Goal: Use online tool/utility: Utilize a website feature to perform a specific function

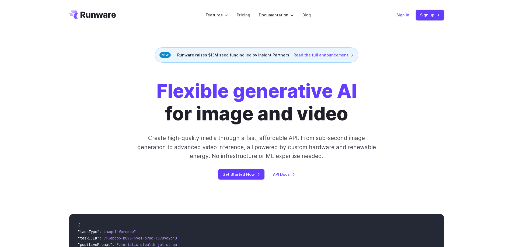
click at [402, 16] on link "Sign in" at bounding box center [402, 15] width 13 height 6
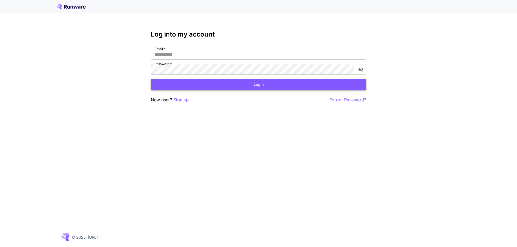
type input "**********"
click at [260, 86] on button "Login" at bounding box center [258, 84] width 215 height 11
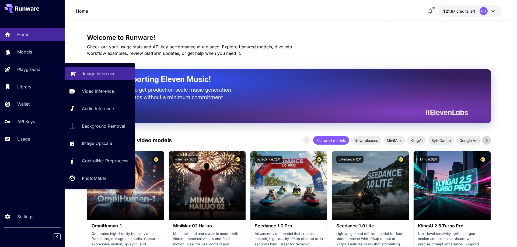
click at [89, 71] on p "Image Inference" at bounding box center [99, 74] width 33 height 6
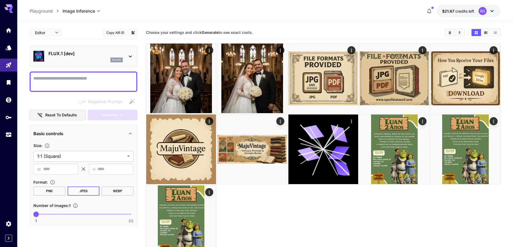
click at [129, 56] on icon at bounding box center [130, 57] width 3 height 2
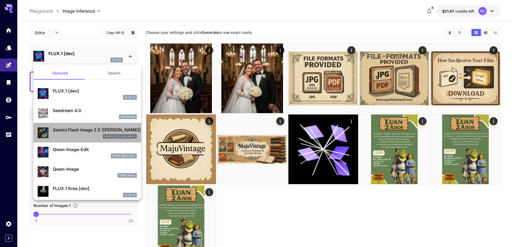
click at [94, 131] on p "Gemini Flash Image 2.5 ([PERSON_NAME])" at bounding box center [95, 130] width 84 height 6
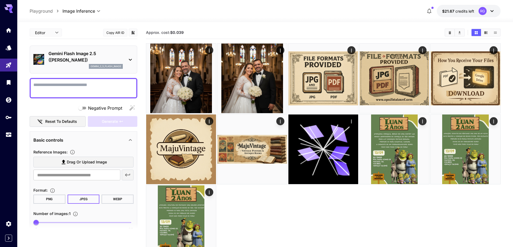
click at [259, 26] on div "Editor **** ​ Copy AIR ID Gemini Flash Image 2.5 (Nano Banana) gemini_2_5_flash…" at bounding box center [265, 156] width 471 height 268
click at [80, 163] on span "Drag or upload image" at bounding box center [87, 162] width 40 height 7
click at [0, 0] on input "Drag or upload image" at bounding box center [0, 0] width 0 height 0
click at [75, 162] on span "Drag or upload image" at bounding box center [87, 162] width 40 height 7
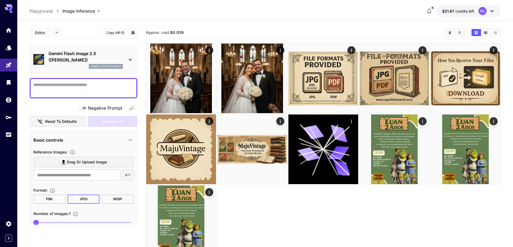
click at [0, 0] on input "Drag or upload image" at bounding box center [0, 0] width 0 height 0
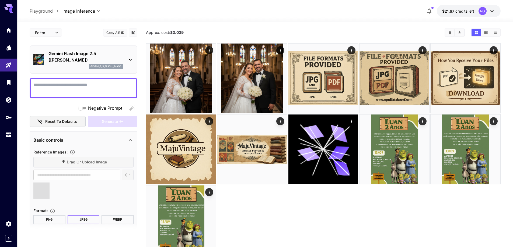
type input "**********"
click at [104, 87] on textarea "Negative Prompt" at bounding box center [83, 88] width 100 height 13
paste textarea "**********"
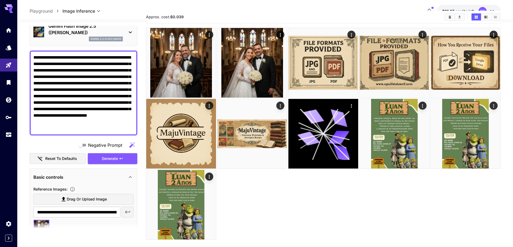
scroll to position [43, 0]
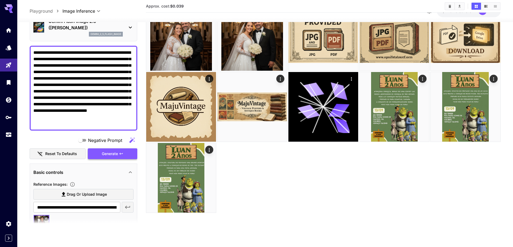
click at [120, 154] on icon "button" at bounding box center [121, 154] width 4 height 4
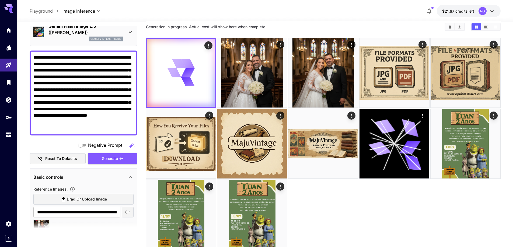
scroll to position [0, 0]
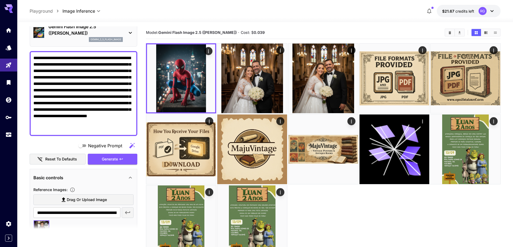
drag, startPoint x: 87, startPoint y: 130, endPoint x: 16, endPoint y: 55, distance: 103.6
click at [16, 55] on div "**********" at bounding box center [256, 145] width 513 height 290
paste textarea
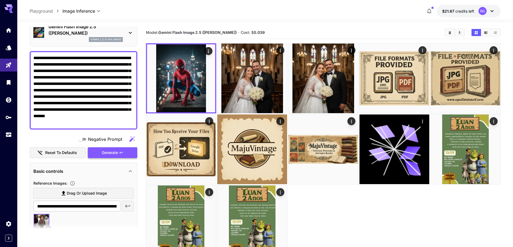
type textarea "**********"
click at [117, 152] on span "Generate" at bounding box center [110, 153] width 16 height 7
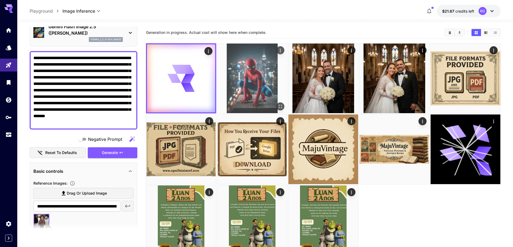
click at [264, 74] on img at bounding box center [252, 79] width 70 height 70
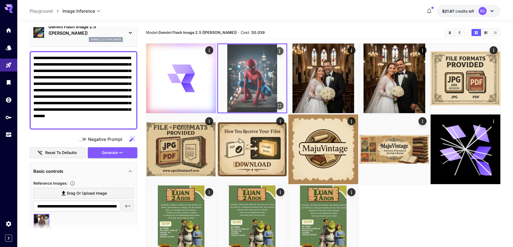
click at [269, 78] on img at bounding box center [252, 78] width 68 height 68
click at [279, 52] on icon "Actions" at bounding box center [279, 51] width 5 height 5
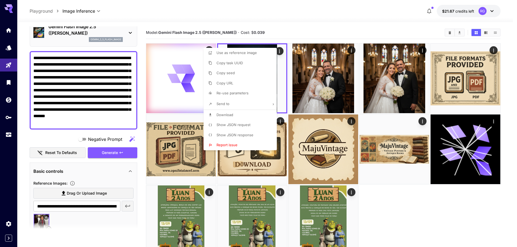
click at [320, 20] on div at bounding box center [258, 123] width 517 height 247
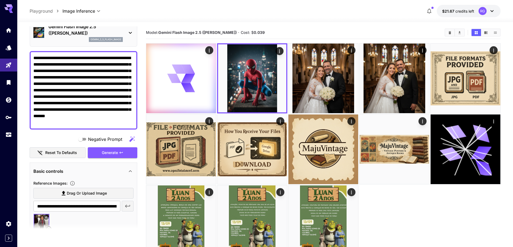
click at [254, 18] on div at bounding box center [265, 19] width 496 height 6
click at [11, 135] on icon "Usage" at bounding box center [8, 134] width 5 height 3
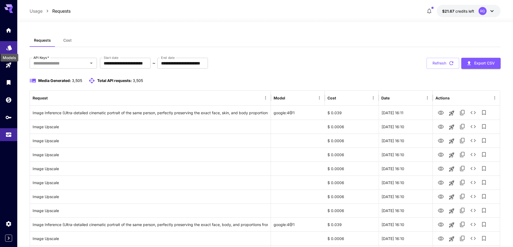
click at [6, 47] on icon "Models" at bounding box center [9, 46] width 6 height 6
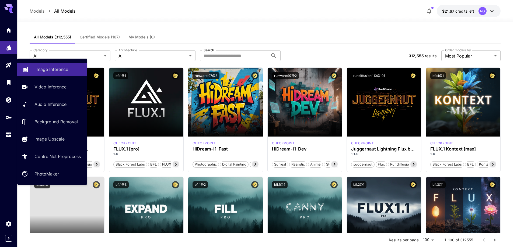
click at [39, 67] on p "Image Inference" at bounding box center [52, 69] width 33 height 6
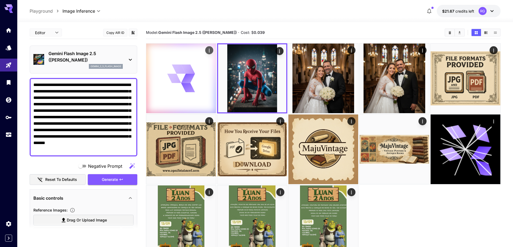
click at [199, 66] on div at bounding box center [181, 79] width 70 height 70
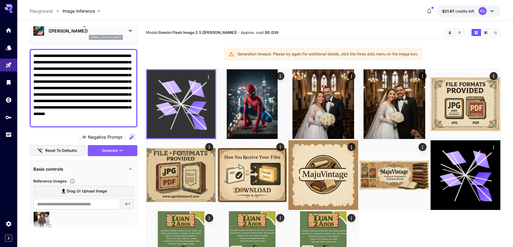
scroll to position [27, 0]
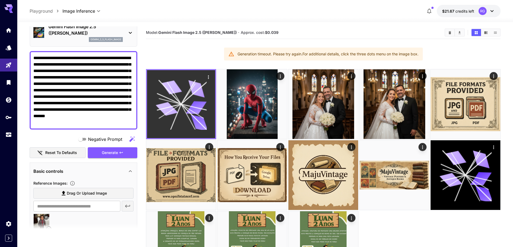
click at [296, 40] on section "Model: Gemini Flash Image 2.5 (Nano Banana) · Approx. cost: $0.039 Generation t…" at bounding box center [323, 153] width 355 height 255
click at [290, 54] on div "Generation timeout. Please try again. For additional details, click the three d…" at bounding box center [327, 54] width 181 height 10
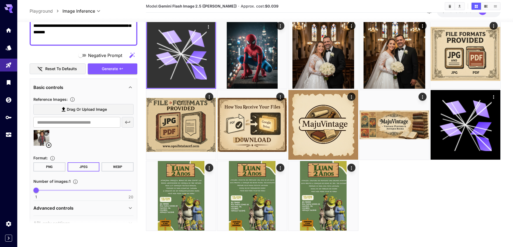
scroll to position [119, 0]
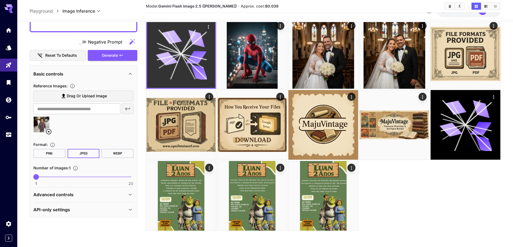
click at [130, 195] on icon at bounding box center [130, 195] width 3 height 2
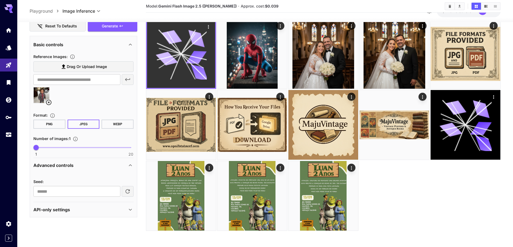
click at [129, 209] on icon at bounding box center [130, 210] width 6 height 6
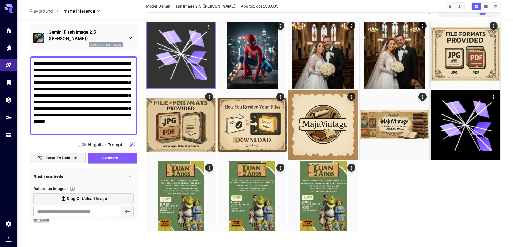
scroll to position [0, 0]
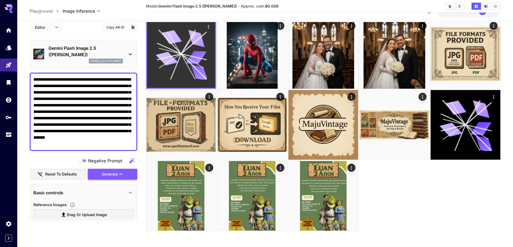
click at [115, 176] on span "Generate" at bounding box center [110, 174] width 16 height 7
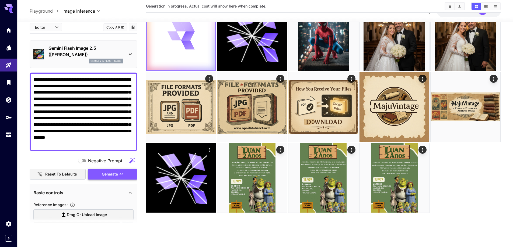
scroll to position [43, 0]
click at [9, 135] on icon "Usage" at bounding box center [9, 133] width 6 height 6
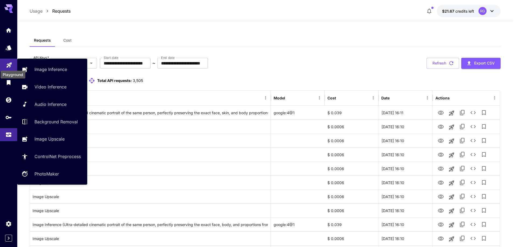
click at [7, 65] on icon "Playground" at bounding box center [9, 64] width 6 height 6
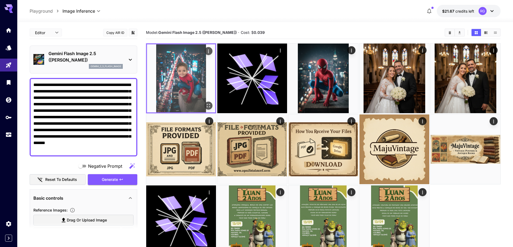
click at [182, 69] on img at bounding box center [181, 78] width 68 height 68
click at [190, 69] on img at bounding box center [181, 78] width 68 height 68
click at [208, 52] on icon "Actions" at bounding box center [208, 51] width 5 height 5
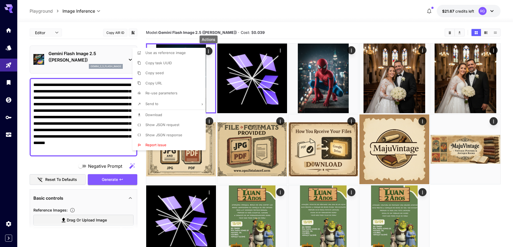
click at [164, 114] on li "Download" at bounding box center [170, 115] width 76 height 10
click at [155, 114] on span "Download" at bounding box center [153, 115] width 17 height 4
click at [112, 104] on div at bounding box center [258, 123] width 517 height 247
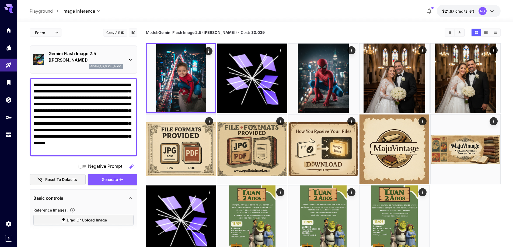
click at [104, 105] on textarea "**********" at bounding box center [83, 117] width 100 height 71
click at [102, 105] on textarea "**********" at bounding box center [83, 117] width 100 height 71
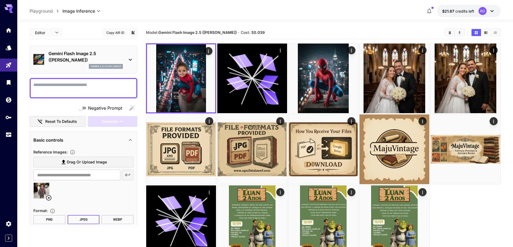
paste textarea "**********"
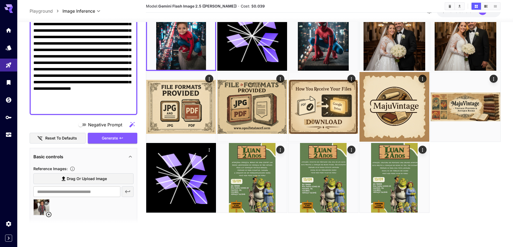
scroll to position [108, 0]
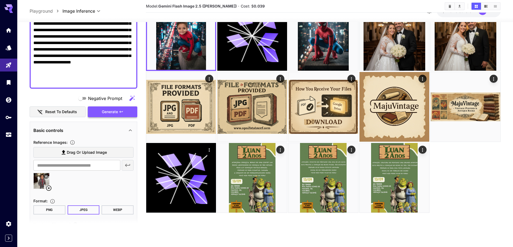
type textarea "**********"
click at [113, 111] on span "Generate" at bounding box center [110, 112] width 16 height 7
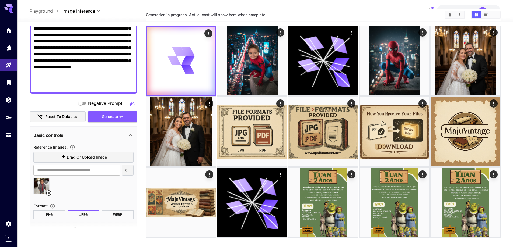
scroll to position [0, 0]
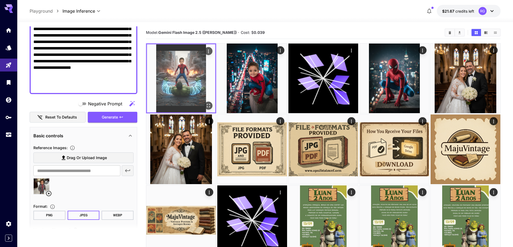
click at [186, 70] on img at bounding box center [181, 78] width 68 height 68
click at [188, 71] on img at bounding box center [181, 78] width 68 height 68
click at [209, 51] on icon "Actions" at bounding box center [208, 51] width 5 height 5
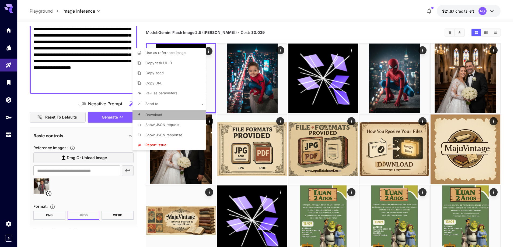
click at [160, 113] on span "Download" at bounding box center [153, 115] width 17 height 4
click at [208, 28] on div at bounding box center [258, 123] width 517 height 247
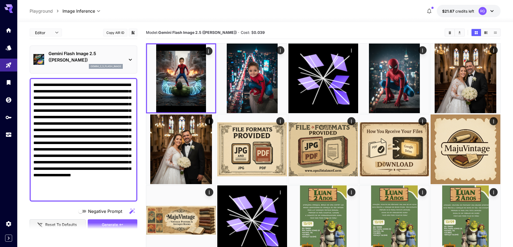
click at [103, 109] on textarea "**********" at bounding box center [83, 140] width 100 height 116
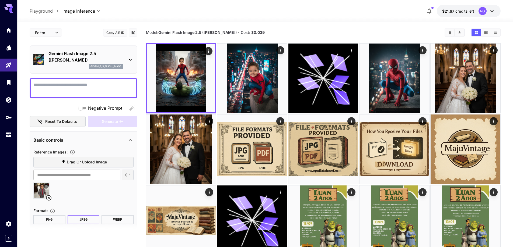
paste textarea "**********"
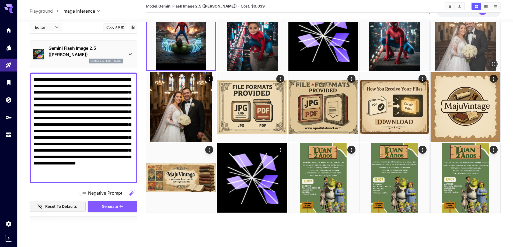
scroll to position [16, 0]
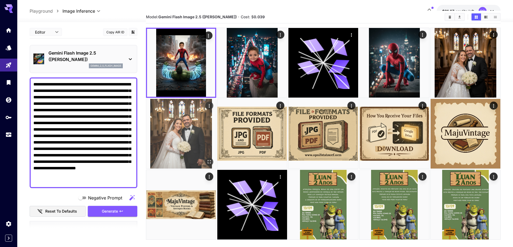
type textarea "**********"
click at [195, 127] on img at bounding box center [181, 134] width 70 height 70
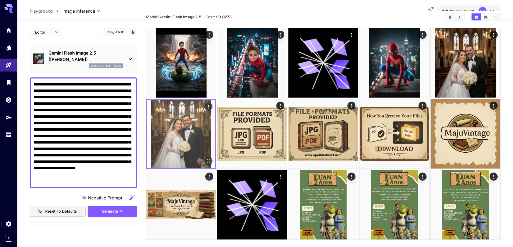
click at [203, 121] on img at bounding box center [181, 134] width 68 height 68
click at [209, 160] on icon "Open in fullscreen" at bounding box center [208, 161] width 5 height 5
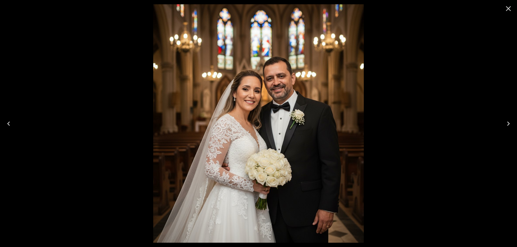
click at [509, 8] on icon "Close" at bounding box center [508, 8] width 9 height 9
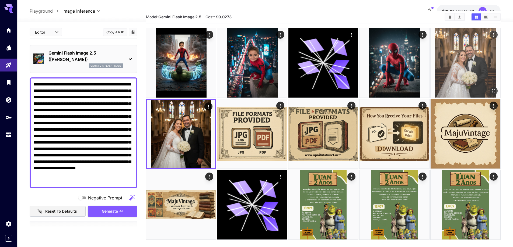
click at [493, 89] on icon "Open in fullscreen" at bounding box center [493, 90] width 3 height 3
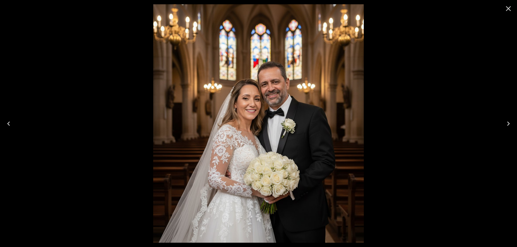
click at [511, 7] on icon "Close" at bounding box center [508, 8] width 9 height 9
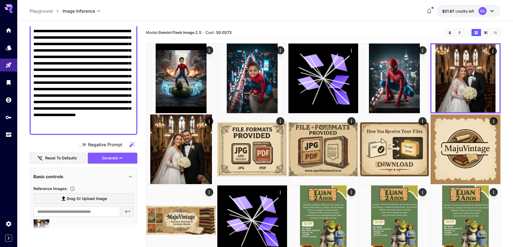
scroll to position [108, 0]
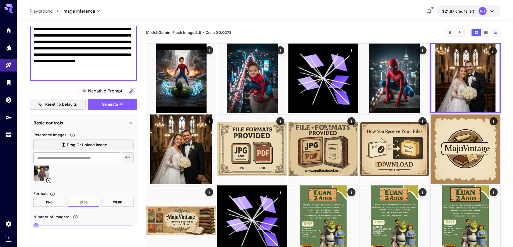
click at [49, 181] on icon at bounding box center [49, 181] width 6 height 6
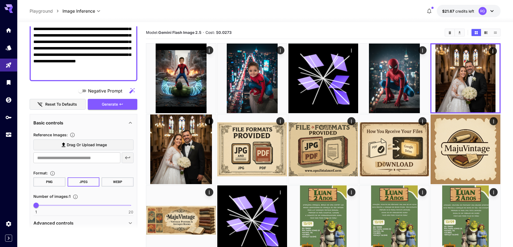
click at [76, 147] on span "Drag or upload image" at bounding box center [87, 145] width 40 height 7
click at [0, 0] on input "Drag or upload image" at bounding box center [0, 0] width 0 height 0
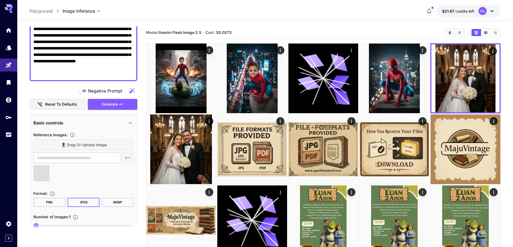
type input "**********"
click at [118, 104] on button "Generate" at bounding box center [113, 104] width 50 height 11
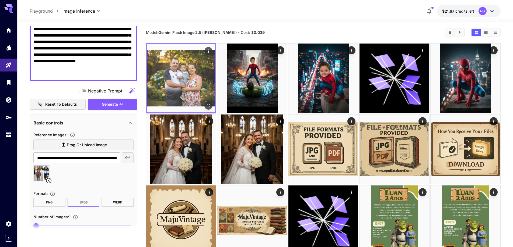
click at [199, 68] on img at bounding box center [181, 78] width 68 height 68
click at [209, 106] on icon "Open in fullscreen" at bounding box center [208, 105] width 5 height 5
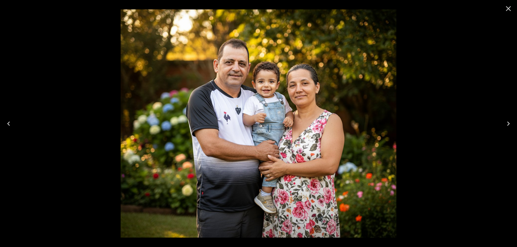
click at [508, 8] on icon "Close" at bounding box center [508, 8] width 9 height 9
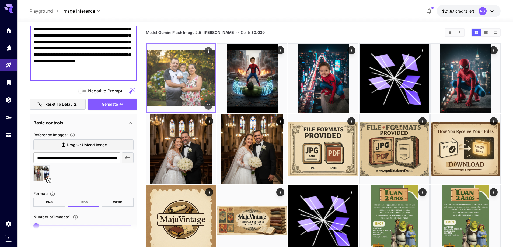
click at [208, 105] on icon "Open in fullscreen" at bounding box center [208, 105] width 5 height 5
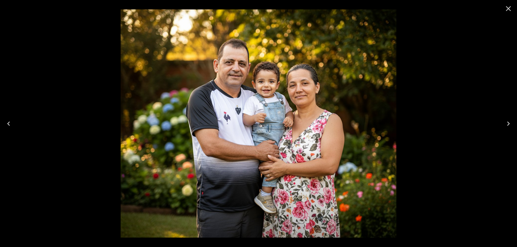
scroll to position [108, 0]
click at [509, 8] on icon "Close" at bounding box center [508, 8] width 5 height 5
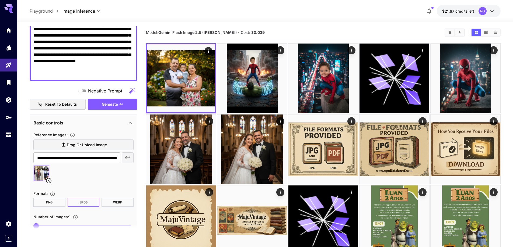
click at [48, 182] on icon at bounding box center [49, 181] width 6 height 6
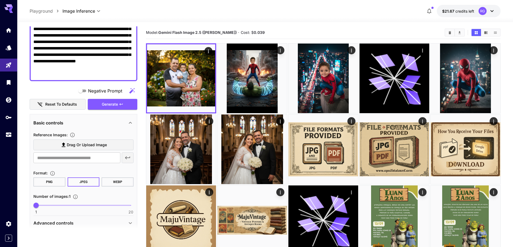
click at [103, 146] on span "Drag or upload image" at bounding box center [87, 145] width 40 height 7
click at [0, 0] on input "Drag or upload image" at bounding box center [0, 0] width 0 height 0
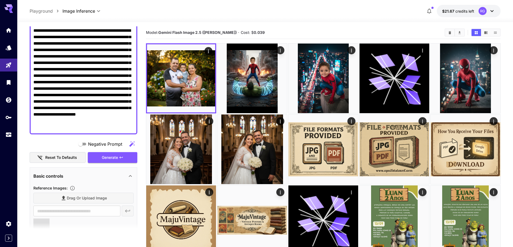
type input "**********"
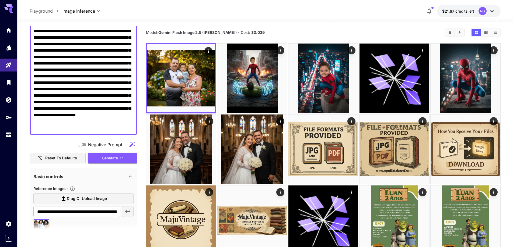
click at [104, 80] on textarea "**********" at bounding box center [83, 79] width 100 height 103
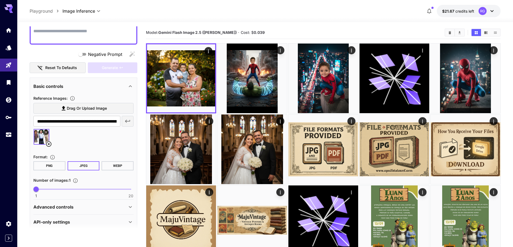
paste textarea "**********"
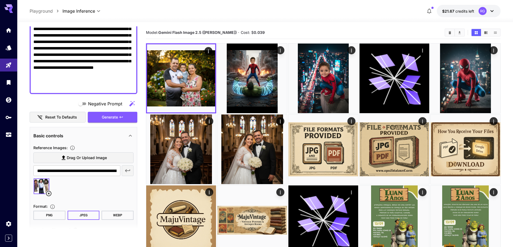
scroll to position [162, 0]
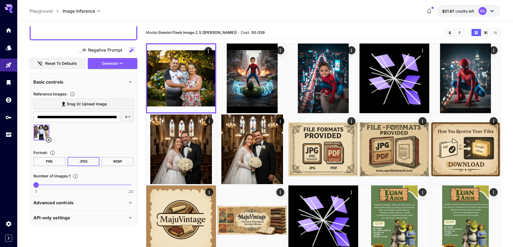
type textarea "**********"
click at [50, 186] on span "1 20 4" at bounding box center [83, 185] width 95 height 8
type input "*"
drag, startPoint x: 49, startPoint y: 186, endPoint x: 40, endPoint y: 186, distance: 9.4
click at [40, 186] on span "2" at bounding box center [41, 185] width 5 height 5
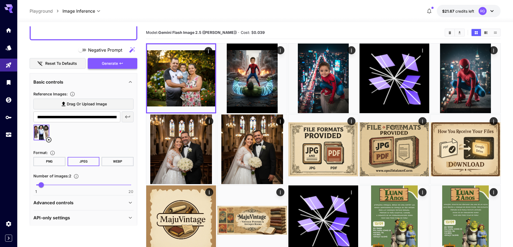
click at [118, 64] on span "Generate" at bounding box center [110, 63] width 16 height 7
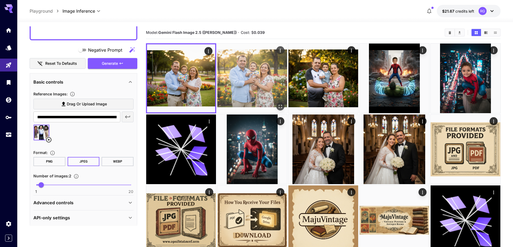
click at [251, 73] on img at bounding box center [252, 79] width 70 height 70
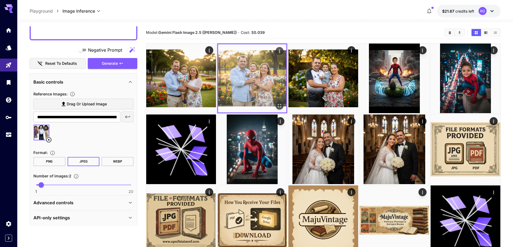
click at [279, 106] on icon "Open in fullscreen" at bounding box center [279, 105] width 5 height 5
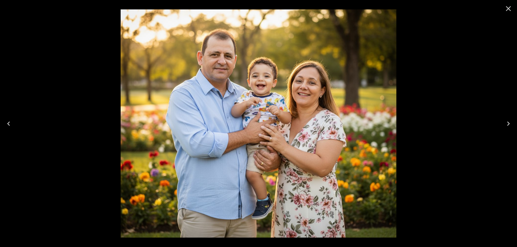
click at [508, 7] on icon "Close" at bounding box center [508, 8] width 9 height 9
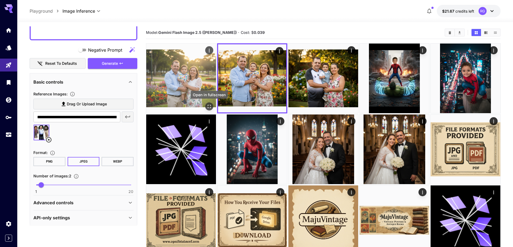
click at [208, 106] on icon "Open in fullscreen" at bounding box center [209, 106] width 5 height 5
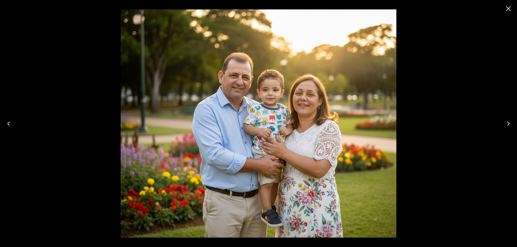
click at [507, 8] on icon "Close" at bounding box center [508, 8] width 9 height 9
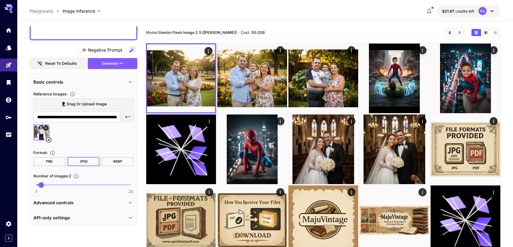
click at [50, 139] on icon at bounding box center [48, 139] width 5 height 5
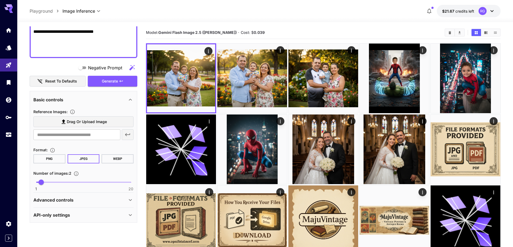
click at [81, 123] on span "Drag or upload image" at bounding box center [87, 122] width 40 height 7
click at [0, 0] on input "Drag or upload image" at bounding box center [0, 0] width 0 height 0
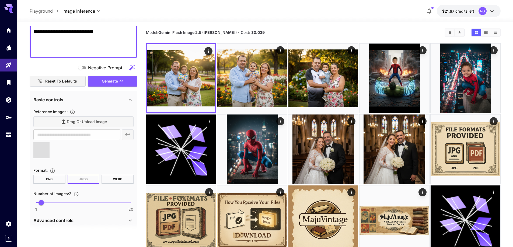
type input "**********"
click at [124, 82] on button "Generate" at bounding box center [113, 81] width 50 height 11
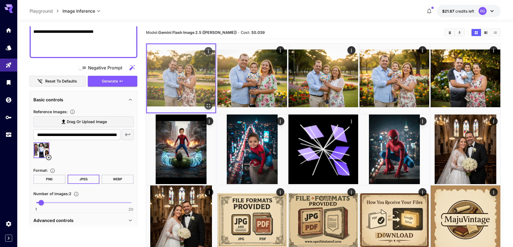
click at [188, 74] on img at bounding box center [181, 78] width 68 height 68
click at [208, 104] on icon "Open in fullscreen" at bounding box center [208, 105] width 5 height 5
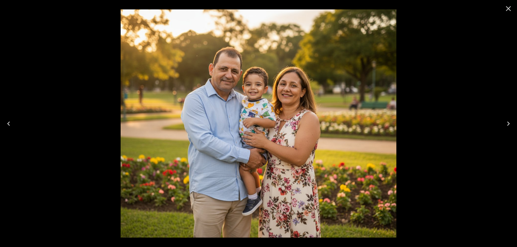
click at [507, 8] on icon "Close" at bounding box center [508, 8] width 9 height 9
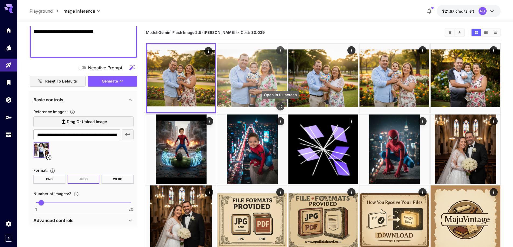
click at [279, 106] on icon "Open in fullscreen" at bounding box center [280, 106] width 5 height 5
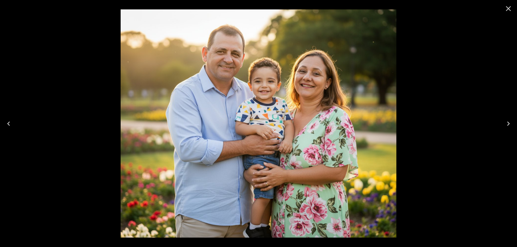
click at [509, 9] on icon "Close" at bounding box center [508, 8] width 5 height 5
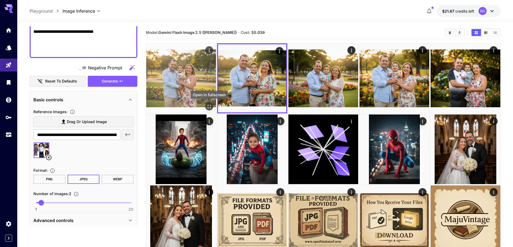
click at [209, 106] on icon "Open in fullscreen" at bounding box center [209, 106] width 5 height 5
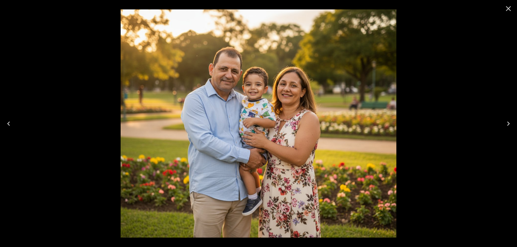
click at [510, 9] on icon "Close" at bounding box center [508, 8] width 9 height 9
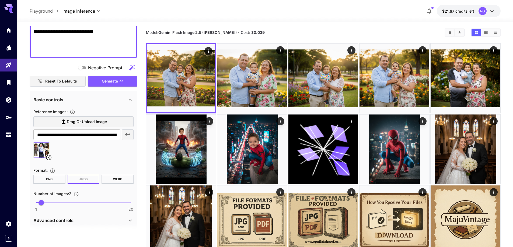
click at [50, 158] on icon at bounding box center [49, 158] width 6 height 6
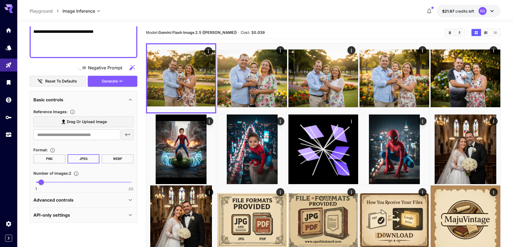
click at [74, 125] on span "Drag or upload image" at bounding box center [87, 122] width 40 height 7
click at [0, 0] on input "Drag or upload image" at bounding box center [0, 0] width 0 height 0
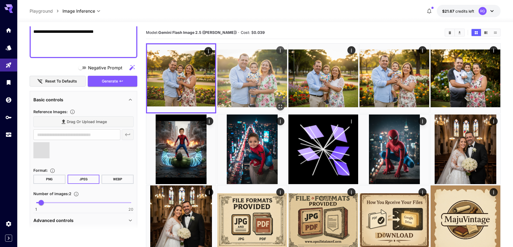
type input "**********"
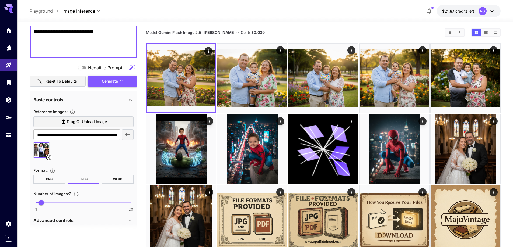
click at [116, 81] on span "Generate" at bounding box center [110, 81] width 16 height 7
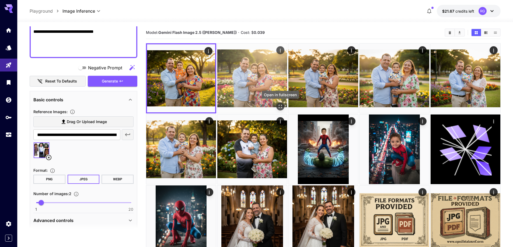
click at [279, 107] on icon "Open in fullscreen" at bounding box center [280, 106] width 5 height 5
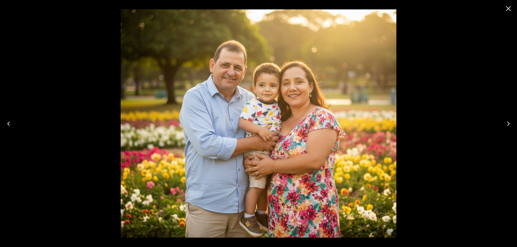
click at [510, 9] on icon "Close" at bounding box center [508, 8] width 9 height 9
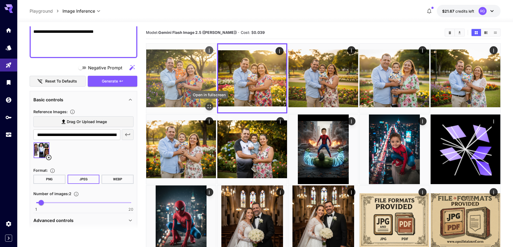
click at [208, 106] on icon "Open in fullscreen" at bounding box center [209, 106] width 5 height 5
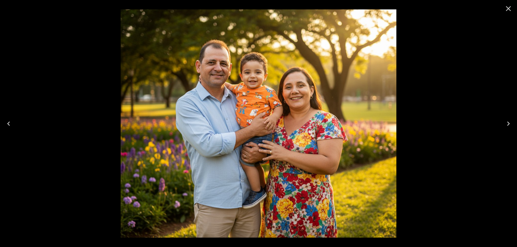
click at [507, 10] on icon "Close" at bounding box center [508, 8] width 5 height 5
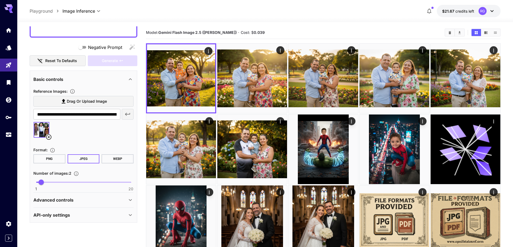
scroll to position [56, 0]
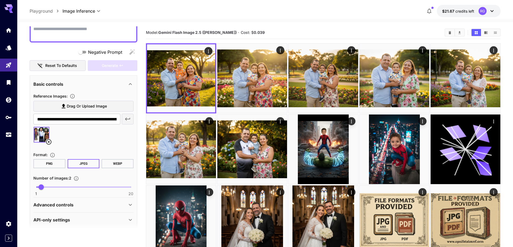
paste textarea "**********"
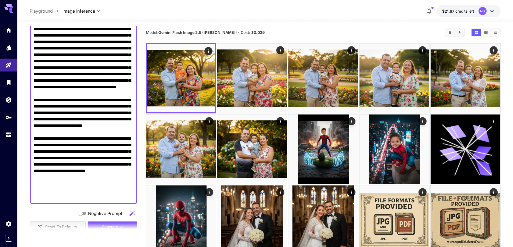
type textarea "**********"
click at [117, 226] on section at bounding box center [84, 229] width 108 height 13
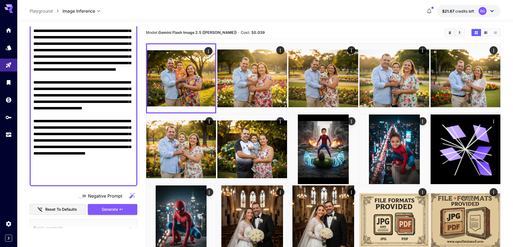
scroll to position [83, 0]
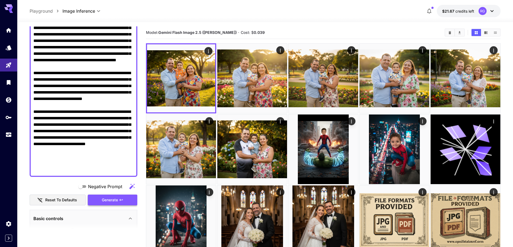
click at [119, 200] on icon "button" at bounding box center [121, 200] width 4 height 4
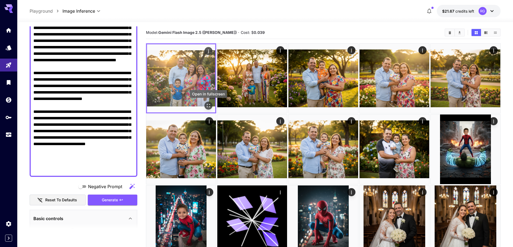
click at [207, 103] on icon "Open in fullscreen" at bounding box center [208, 105] width 5 height 5
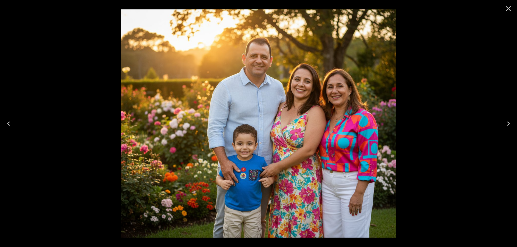
click at [510, 10] on icon "Close" at bounding box center [508, 8] width 9 height 9
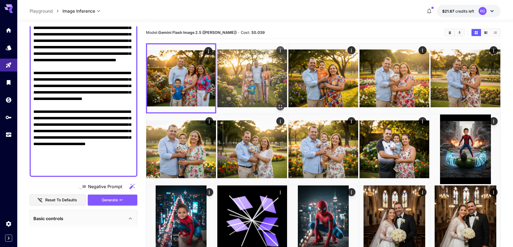
click at [258, 71] on img at bounding box center [252, 79] width 70 height 70
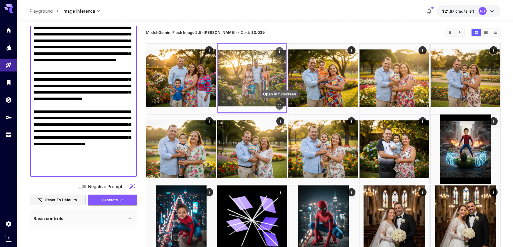
click at [279, 105] on icon "Open in fullscreen" at bounding box center [279, 105] width 5 height 5
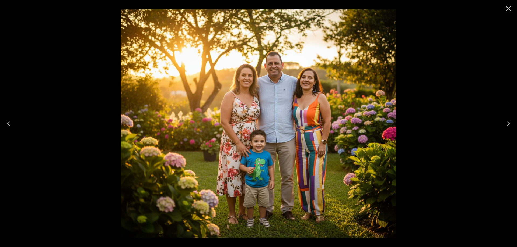
click at [509, 11] on icon "Close" at bounding box center [508, 8] width 9 height 9
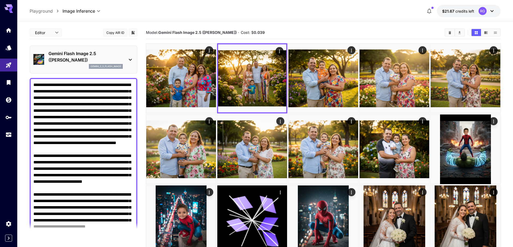
scroll to position [54, 0]
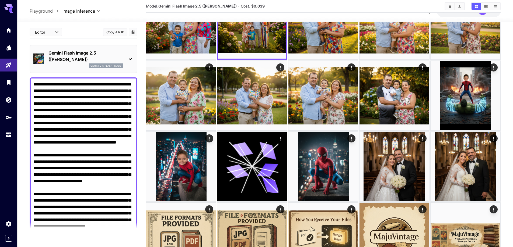
click at [105, 100] on textarea "Negative Prompt" at bounding box center [83, 168] width 100 height 174
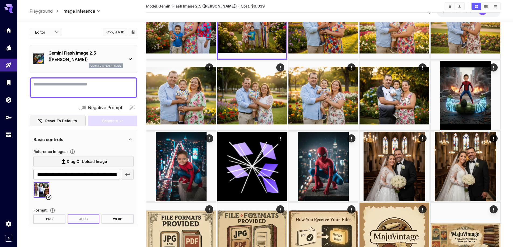
paste textarea "**********"
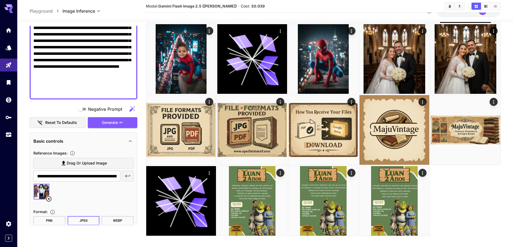
scroll to position [135, 0]
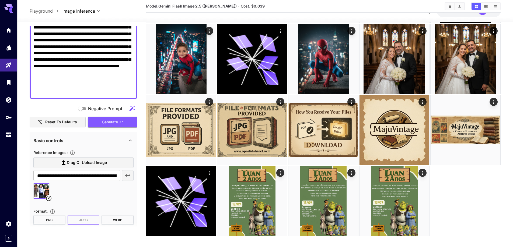
type textarea "**********"
click at [47, 198] on icon at bounding box center [48, 198] width 5 height 5
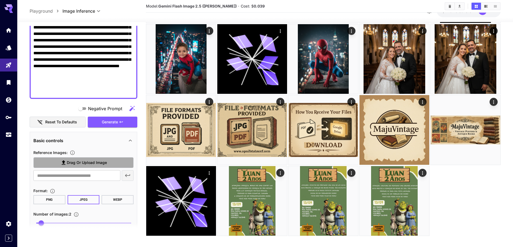
click at [69, 163] on span "Drag or upload image" at bounding box center [87, 163] width 40 height 7
click at [0, 0] on input "Drag or upload image" at bounding box center [0, 0] width 0 height 0
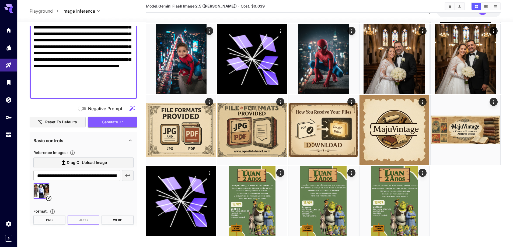
click at [75, 164] on span "Drag or upload image" at bounding box center [87, 163] width 40 height 7
click at [0, 0] on input "Drag or upload image" at bounding box center [0, 0] width 0 height 0
type input "**********"
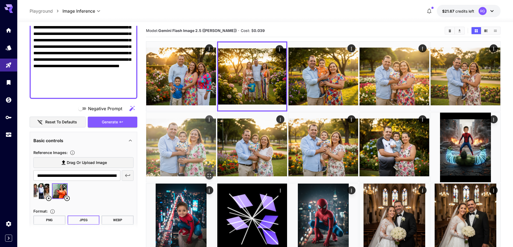
scroll to position [0, 0]
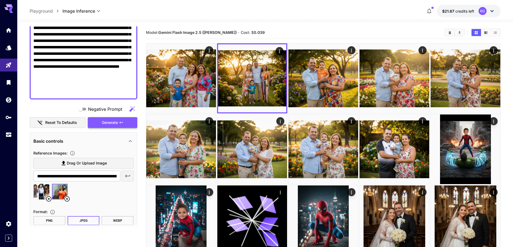
click at [117, 122] on span "Generate" at bounding box center [110, 123] width 16 height 7
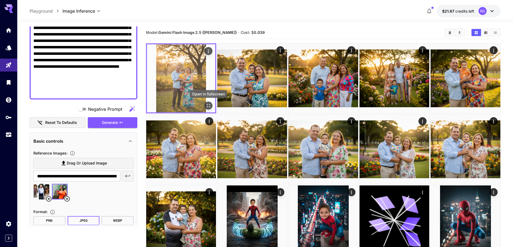
click at [207, 103] on icon "Open in fullscreen" at bounding box center [208, 105] width 5 height 5
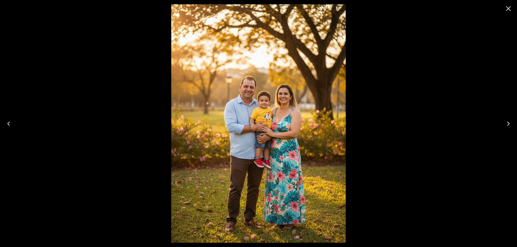
click at [509, 9] on icon "Close" at bounding box center [508, 8] width 5 height 5
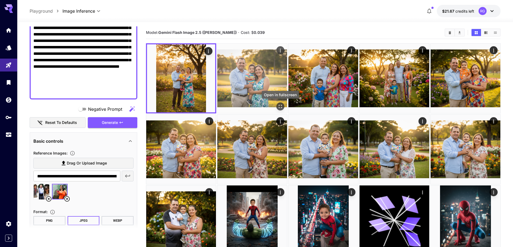
click at [281, 105] on icon "Open in fullscreen" at bounding box center [280, 106] width 3 height 3
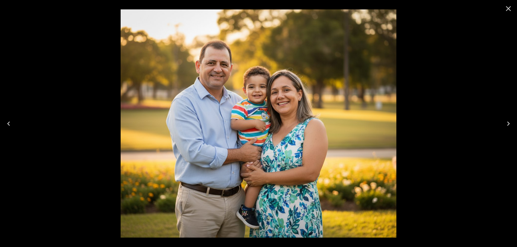
click at [508, 10] on icon "Close" at bounding box center [508, 8] width 9 height 9
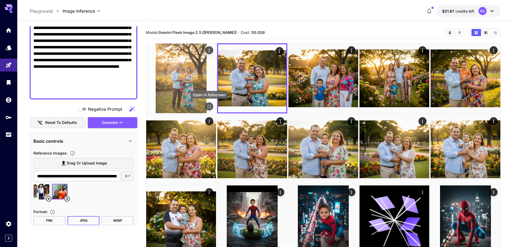
click at [208, 107] on icon "Open in fullscreen" at bounding box center [209, 106] width 5 height 5
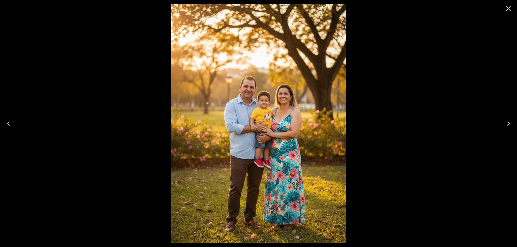
click at [508, 8] on icon "Close" at bounding box center [508, 8] width 9 height 9
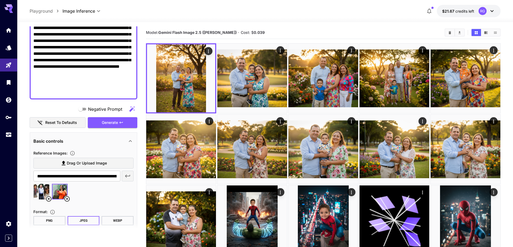
click at [47, 198] on icon at bounding box center [49, 199] width 6 height 6
click at [49, 199] on icon at bounding box center [49, 199] width 6 height 6
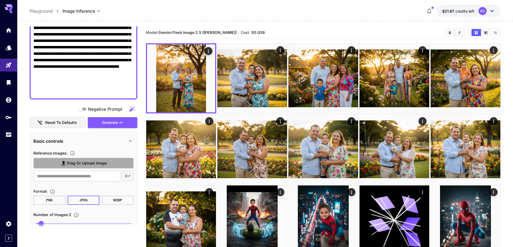
click at [69, 162] on span "Drag or upload image" at bounding box center [87, 163] width 40 height 7
click at [0, 0] on input "Drag or upload image" at bounding box center [0, 0] width 0 height 0
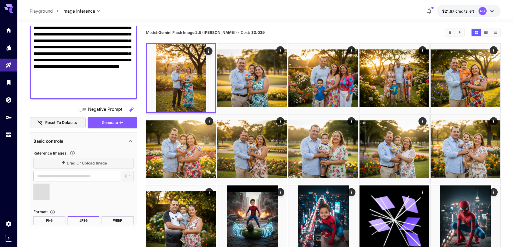
type input "**********"
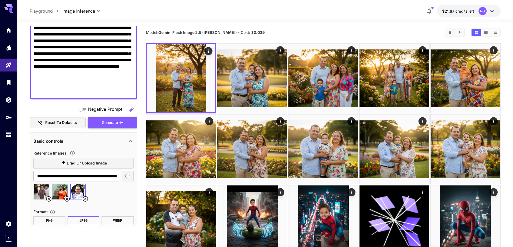
click at [120, 124] on icon "button" at bounding box center [121, 123] width 4 height 4
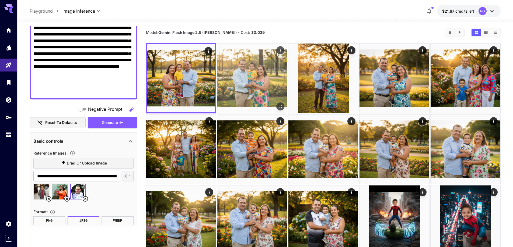
click at [273, 88] on img at bounding box center [252, 79] width 70 height 70
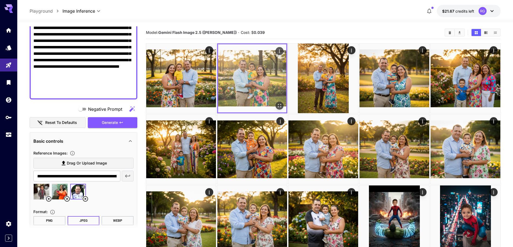
click at [281, 106] on icon "Open in fullscreen" at bounding box center [279, 105] width 5 height 5
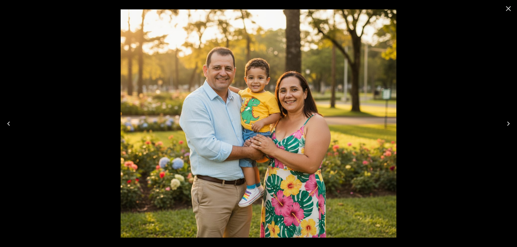
click at [509, 7] on icon "Close" at bounding box center [508, 8] width 9 height 9
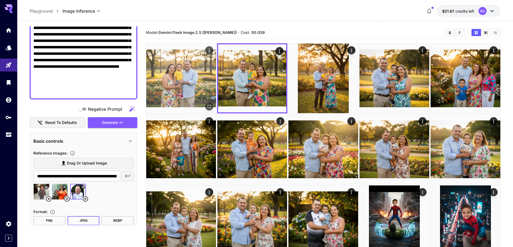
click at [210, 106] on icon "Open in fullscreen" at bounding box center [209, 106] width 5 height 5
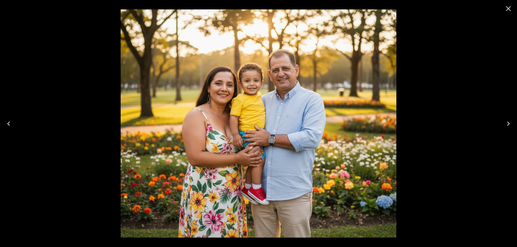
click at [510, 9] on icon "Close" at bounding box center [508, 8] width 9 height 9
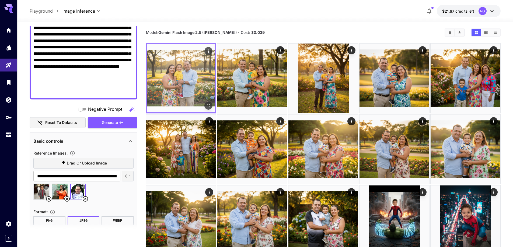
click at [209, 104] on icon "Open in fullscreen" at bounding box center [208, 105] width 3 height 3
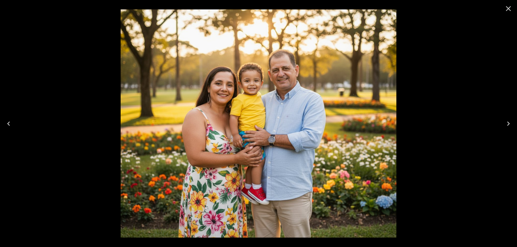
click at [509, 8] on icon "Close" at bounding box center [508, 8] width 5 height 5
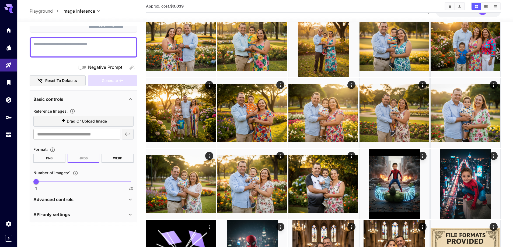
scroll to position [27, 0]
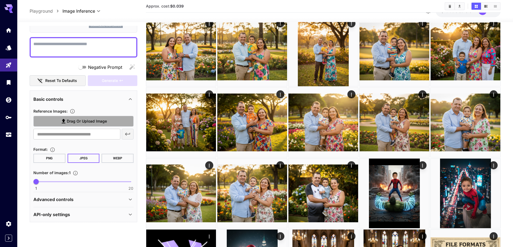
click at [84, 121] on span "Drag or upload image" at bounding box center [87, 121] width 40 height 7
click at [0, 0] on input "Drag or upload image" at bounding box center [0, 0] width 0 height 0
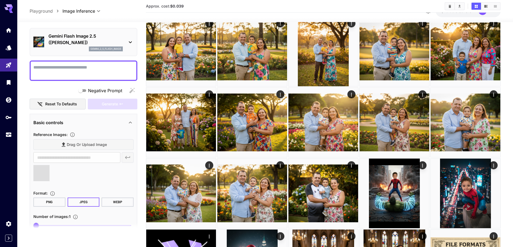
scroll to position [0, 0]
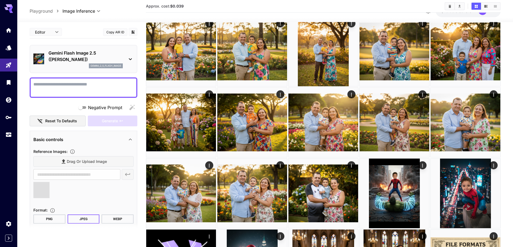
type input "**********"
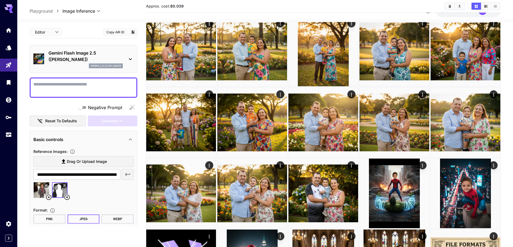
click at [87, 88] on textarea "Negative Prompt" at bounding box center [83, 87] width 100 height 13
paste textarea "**********"
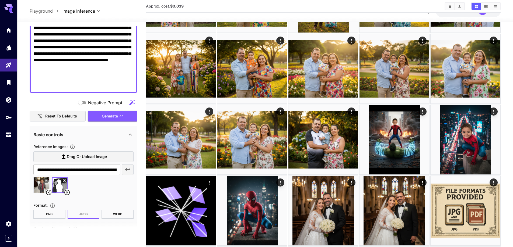
scroll to position [135, 0]
type textarea "**********"
click at [123, 116] on icon "button" at bounding box center [121, 116] width 4 height 4
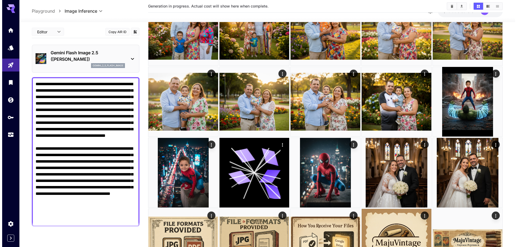
scroll to position [0, 0]
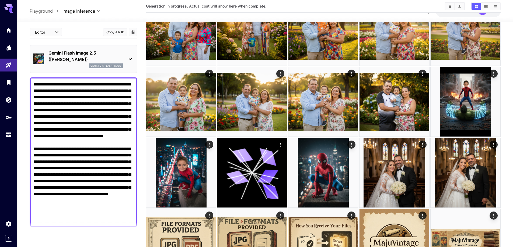
click at [130, 58] on icon at bounding box center [130, 59] width 6 height 6
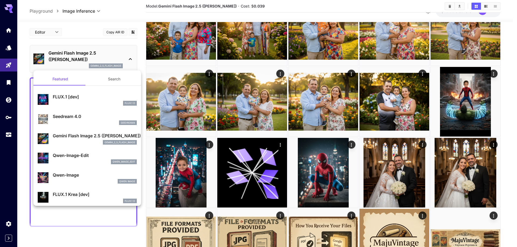
click at [74, 33] on div at bounding box center [258, 123] width 517 height 247
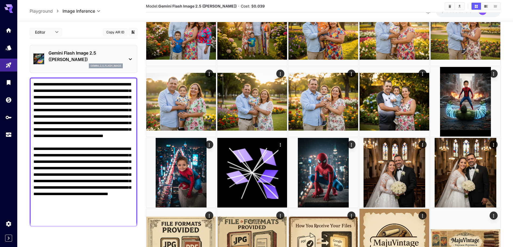
click at [131, 58] on icon at bounding box center [130, 59] width 6 height 6
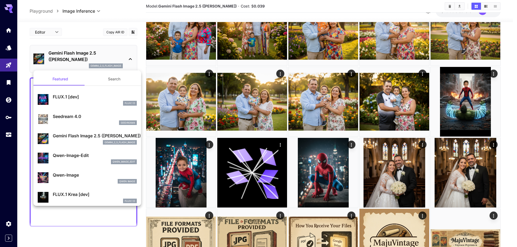
click at [113, 81] on button "Search" at bounding box center [114, 79] width 54 height 13
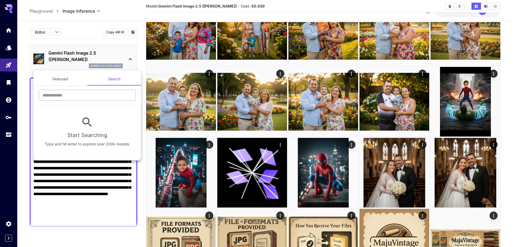
click at [93, 94] on input "text" at bounding box center [87, 95] width 97 height 11
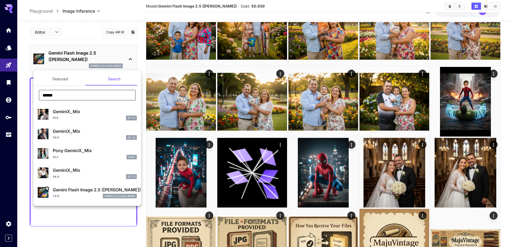
type input "******"
click at [109, 18] on div at bounding box center [258, 123] width 517 height 247
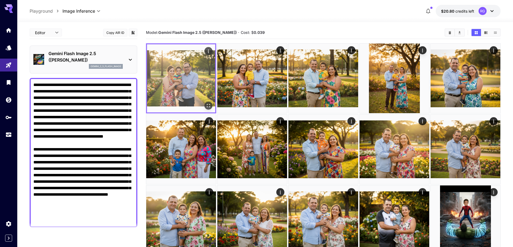
click at [195, 82] on img at bounding box center [181, 78] width 68 height 68
click at [208, 105] on icon "Open in fullscreen" at bounding box center [208, 105] width 5 height 5
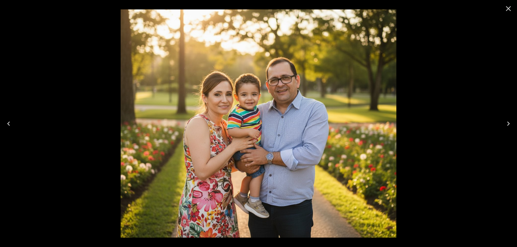
click at [507, 9] on icon "Close" at bounding box center [508, 8] width 9 height 9
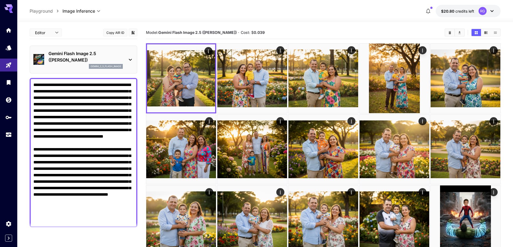
click at [114, 106] on textarea "**********" at bounding box center [83, 153] width 100 height 142
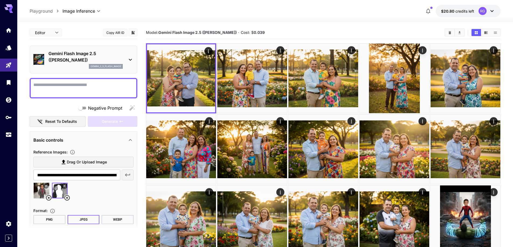
paste textarea "**********"
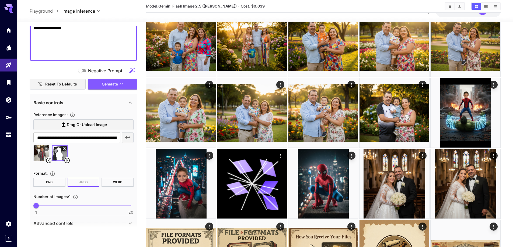
scroll to position [188, 0]
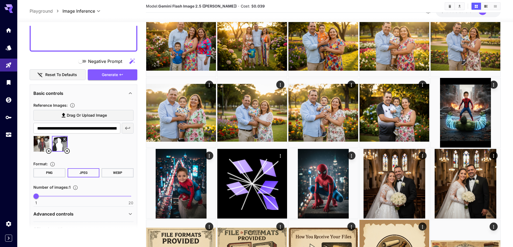
type textarea "**********"
click at [44, 195] on span "1 20 1" at bounding box center [83, 197] width 95 height 8
type input "*"
drag, startPoint x: 46, startPoint y: 197, endPoint x: 43, endPoint y: 196, distance: 3.5
click at [43, 196] on span "2" at bounding box center [41, 196] width 5 height 5
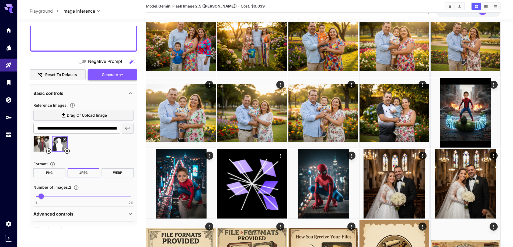
click at [122, 73] on icon "button" at bounding box center [121, 75] width 4 height 4
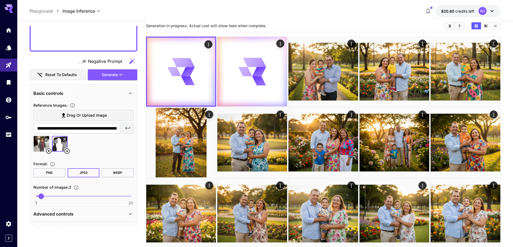
scroll to position [0, 0]
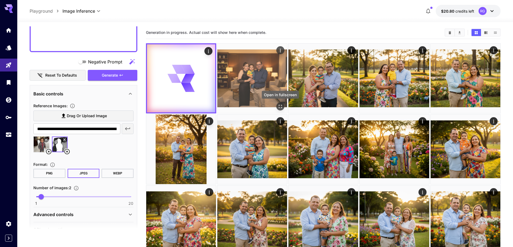
click at [281, 107] on icon "Open in fullscreen" at bounding box center [280, 106] width 5 height 5
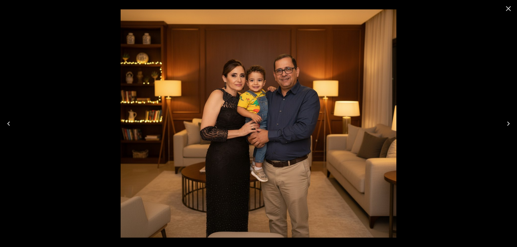
click at [510, 10] on icon "Close" at bounding box center [508, 8] width 5 height 5
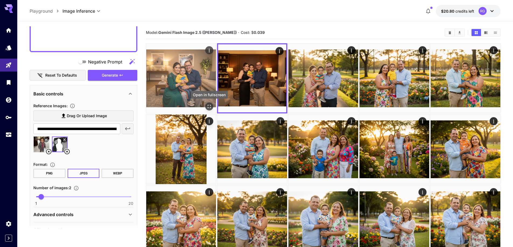
click at [209, 106] on icon "Open in fullscreen" at bounding box center [209, 106] width 5 height 5
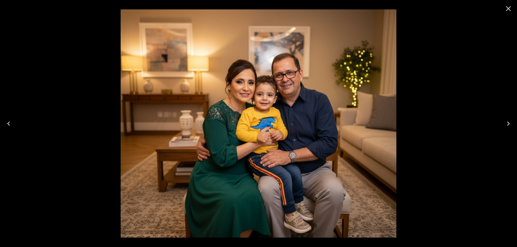
click at [508, 8] on icon "Close" at bounding box center [508, 8] width 5 height 5
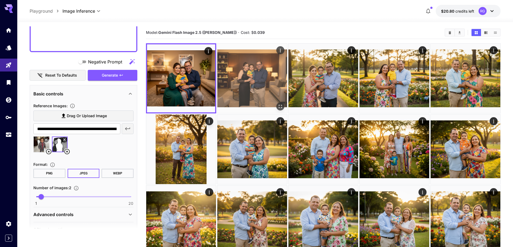
click at [280, 49] on icon "Actions" at bounding box center [280, 51] width 1 height 4
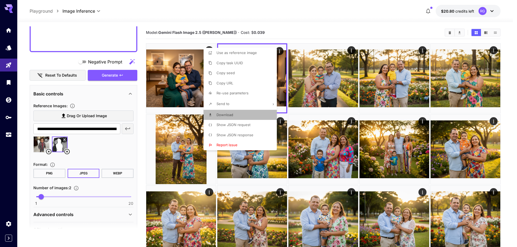
click at [229, 116] on span "Download" at bounding box center [224, 115] width 17 height 4
click at [83, 40] on div at bounding box center [258, 123] width 517 height 247
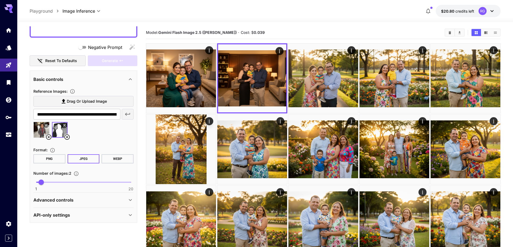
scroll to position [56, 0]
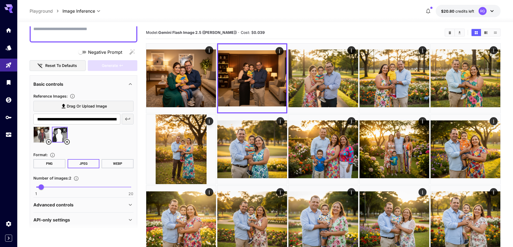
paste textarea "**********"
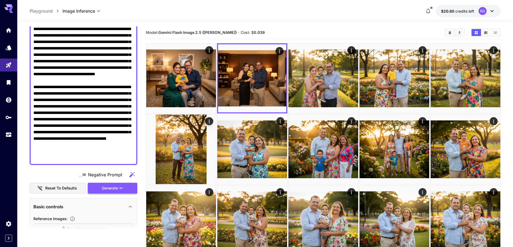
type textarea "**********"
click at [108, 187] on span "Generate" at bounding box center [110, 188] width 16 height 7
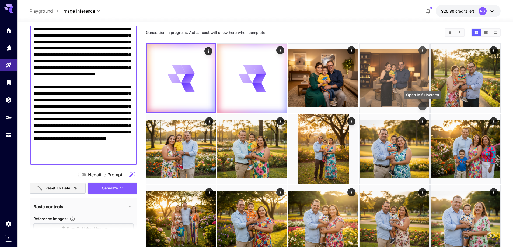
click at [421, 108] on icon "Open in fullscreen" at bounding box center [422, 106] width 3 height 3
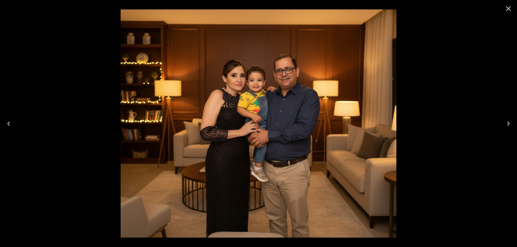
click at [509, 9] on icon "Close" at bounding box center [508, 8] width 5 height 5
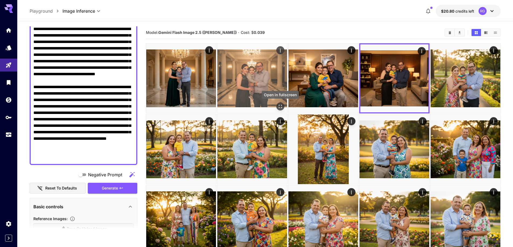
click at [281, 106] on icon "Open in fullscreen" at bounding box center [280, 106] width 5 height 5
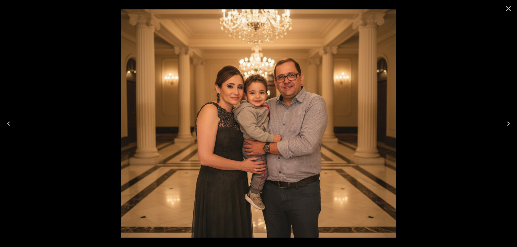
click at [509, 7] on icon "Close" at bounding box center [508, 8] width 9 height 9
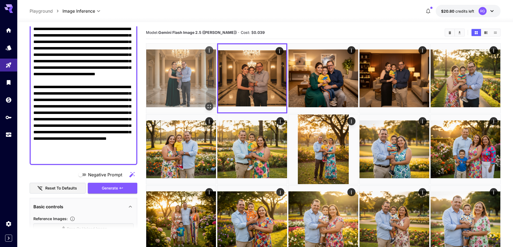
click at [208, 105] on icon "Open in fullscreen" at bounding box center [209, 106] width 3 height 3
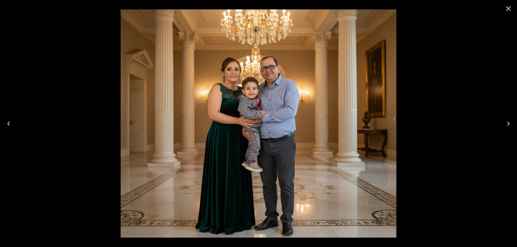
click at [508, 9] on icon "Close" at bounding box center [508, 8] width 5 height 5
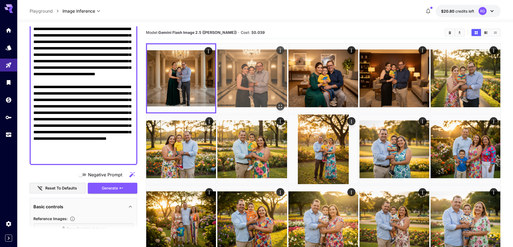
click at [281, 106] on icon "Open in fullscreen" at bounding box center [280, 106] width 5 height 5
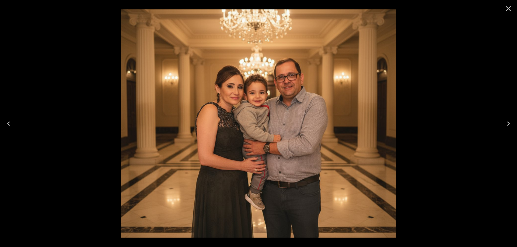
click at [509, 9] on icon "Close" at bounding box center [508, 8] width 9 height 9
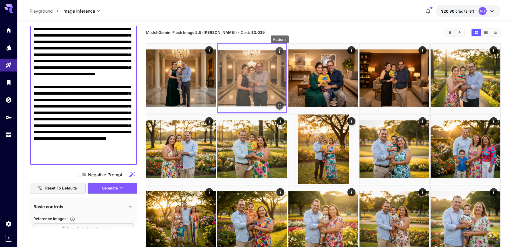
click at [281, 50] on icon "Actions" at bounding box center [279, 51] width 5 height 5
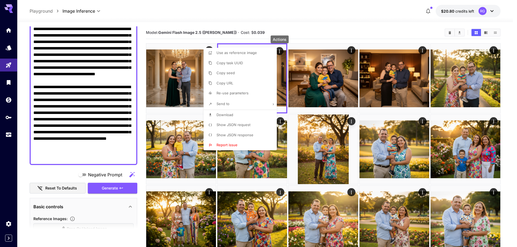
click at [227, 116] on span "Download" at bounding box center [224, 115] width 17 height 4
click at [309, 16] on div at bounding box center [258, 123] width 517 height 247
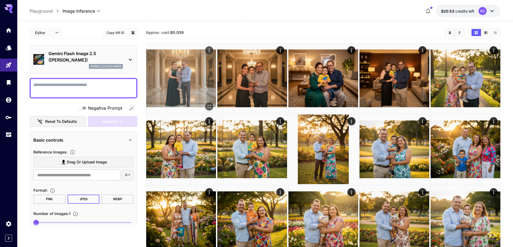
click at [203, 67] on img at bounding box center [181, 79] width 70 height 70
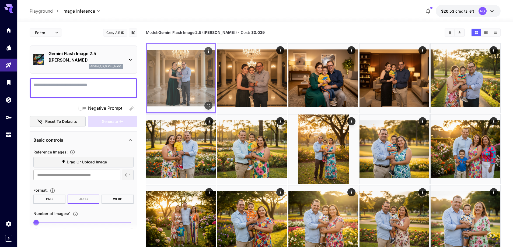
click at [209, 103] on icon "Open in fullscreen" at bounding box center [208, 105] width 5 height 5
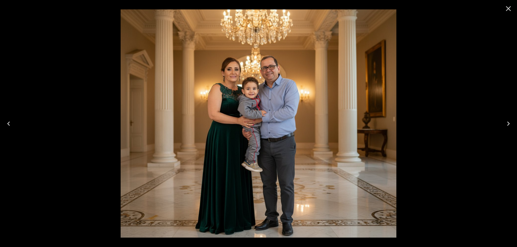
click at [507, 10] on icon "Close" at bounding box center [508, 8] width 5 height 5
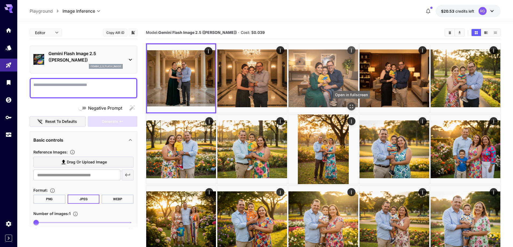
click at [354, 105] on icon "Open in fullscreen" at bounding box center [351, 106] width 5 height 5
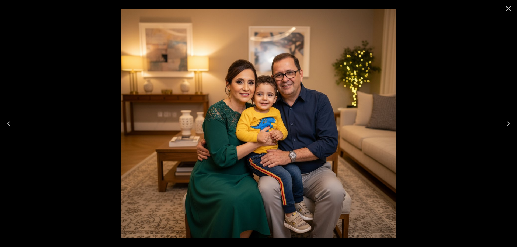
click at [508, 8] on icon "Close" at bounding box center [508, 8] width 5 height 5
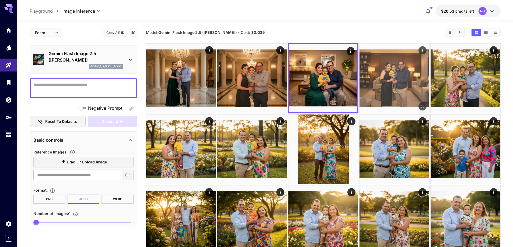
click at [421, 106] on icon "Open in fullscreen" at bounding box center [422, 106] width 5 height 5
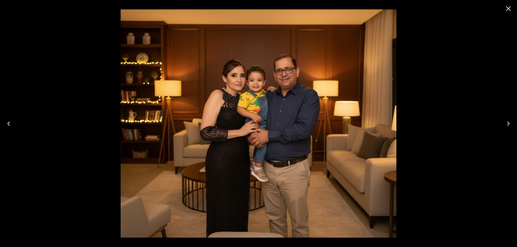
click at [507, 8] on icon "Close" at bounding box center [508, 8] width 9 height 9
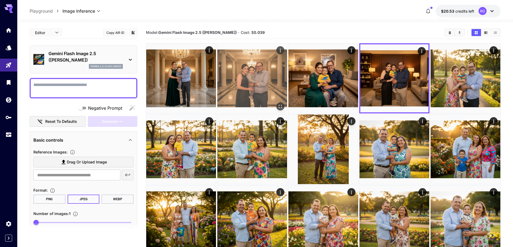
click at [279, 106] on icon "Open in fullscreen" at bounding box center [280, 106] width 5 height 5
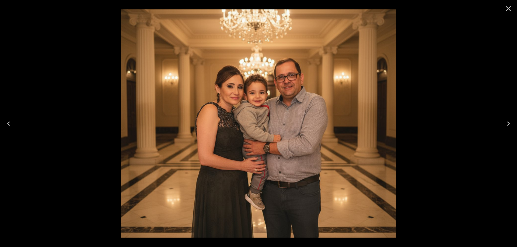
click at [509, 7] on icon "Close" at bounding box center [508, 8] width 9 height 9
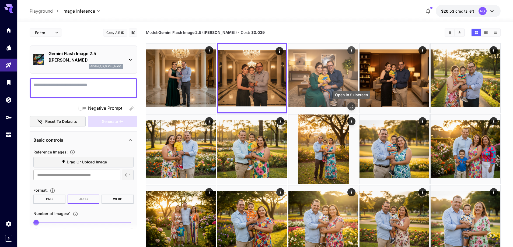
click at [351, 106] on icon "Open in fullscreen" at bounding box center [351, 106] width 5 height 5
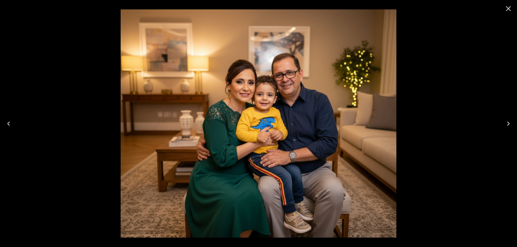
click at [507, 9] on icon "Close" at bounding box center [508, 8] width 5 height 5
